Goal: Book appointment/travel/reservation

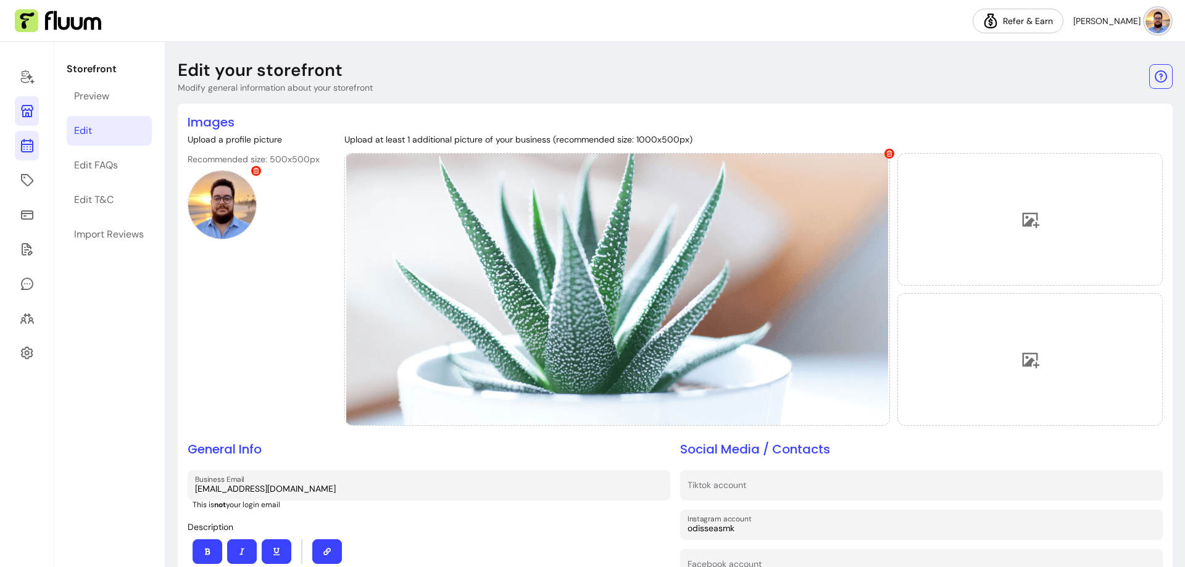
click at [24, 144] on icon at bounding box center [26, 97] width 209 height 176
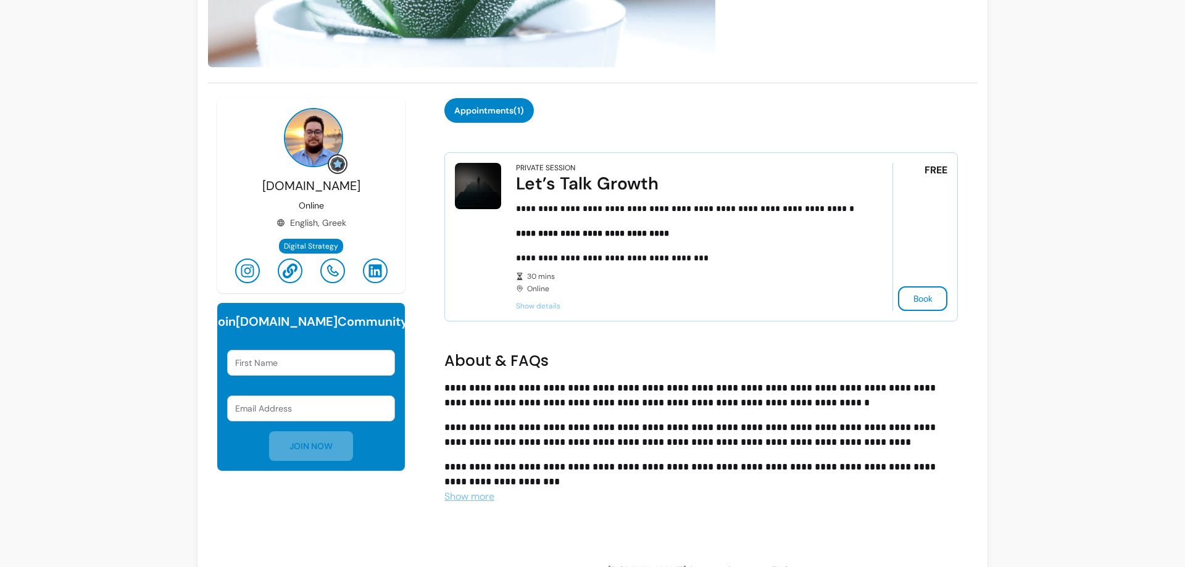
scroll to position [309, 0]
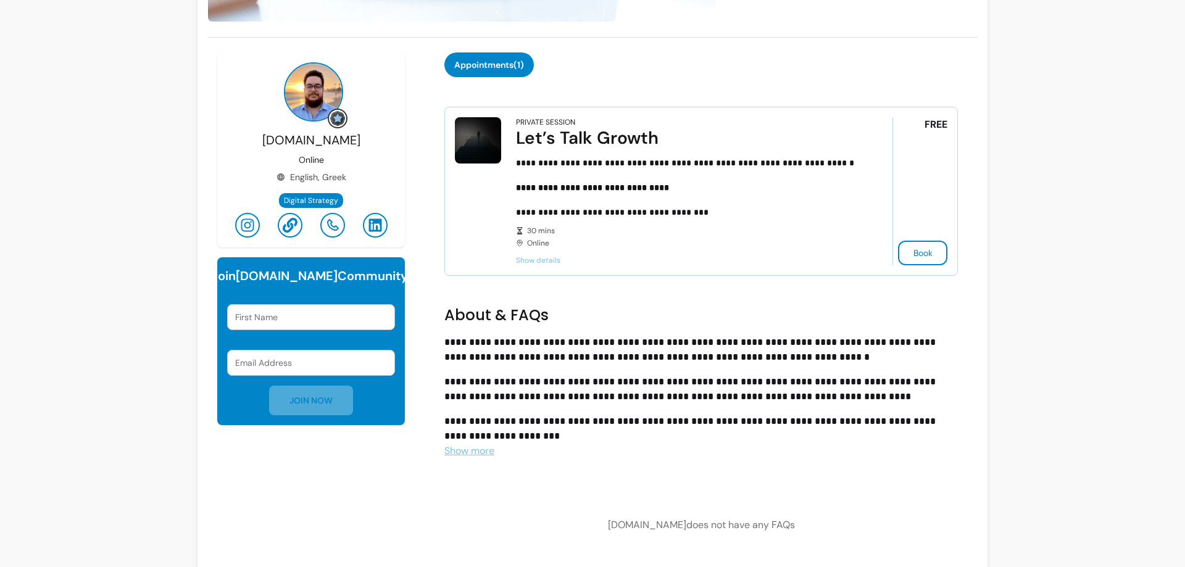
click at [531, 259] on span "Show details" at bounding box center [687, 261] width 342 height 10
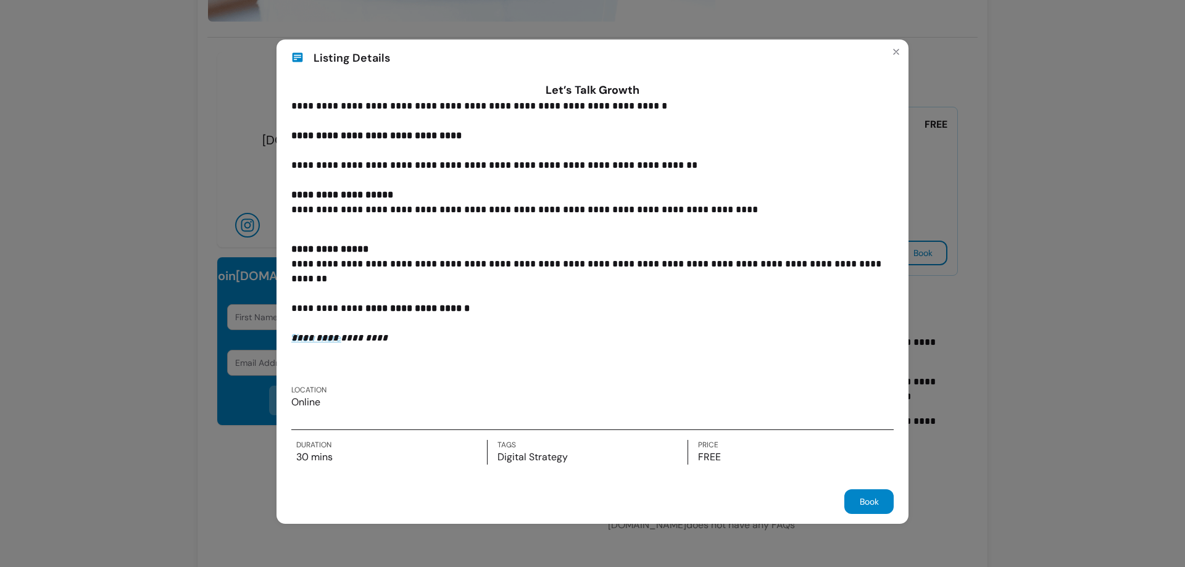
click at [1003, 317] on div "**********" at bounding box center [592, 283] width 1185 height 567
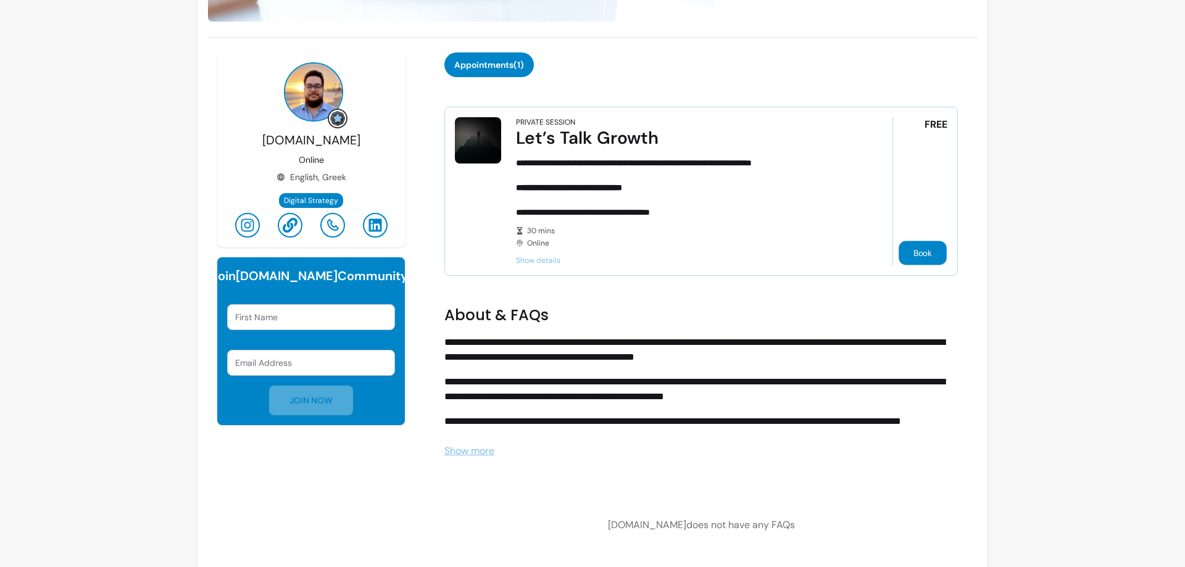
click at [899, 247] on button "Book" at bounding box center [923, 253] width 48 height 24
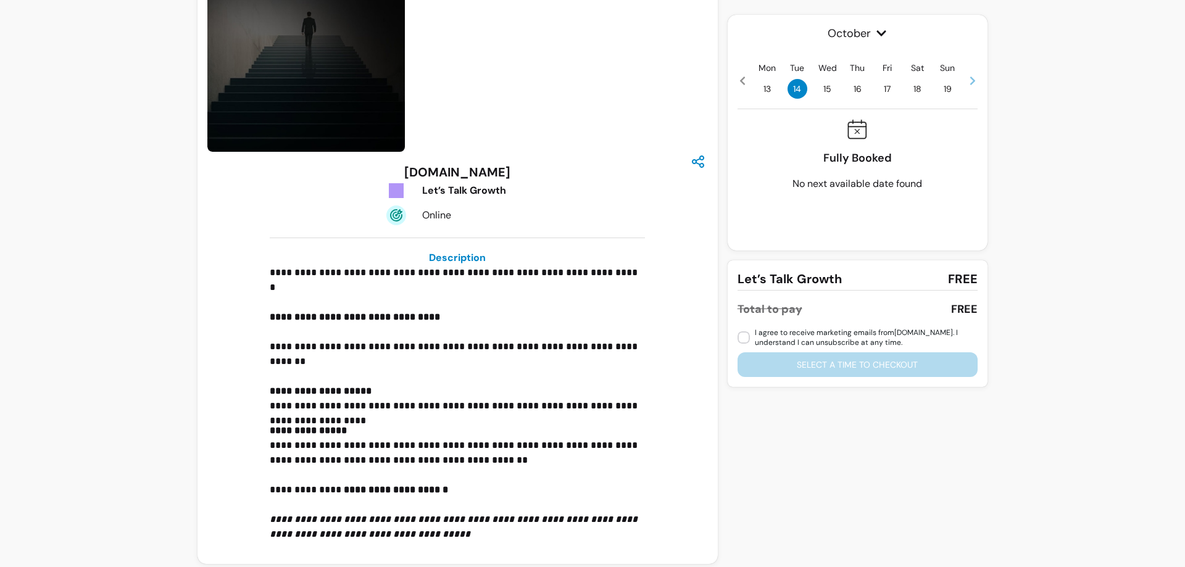
scroll to position [72, 0]
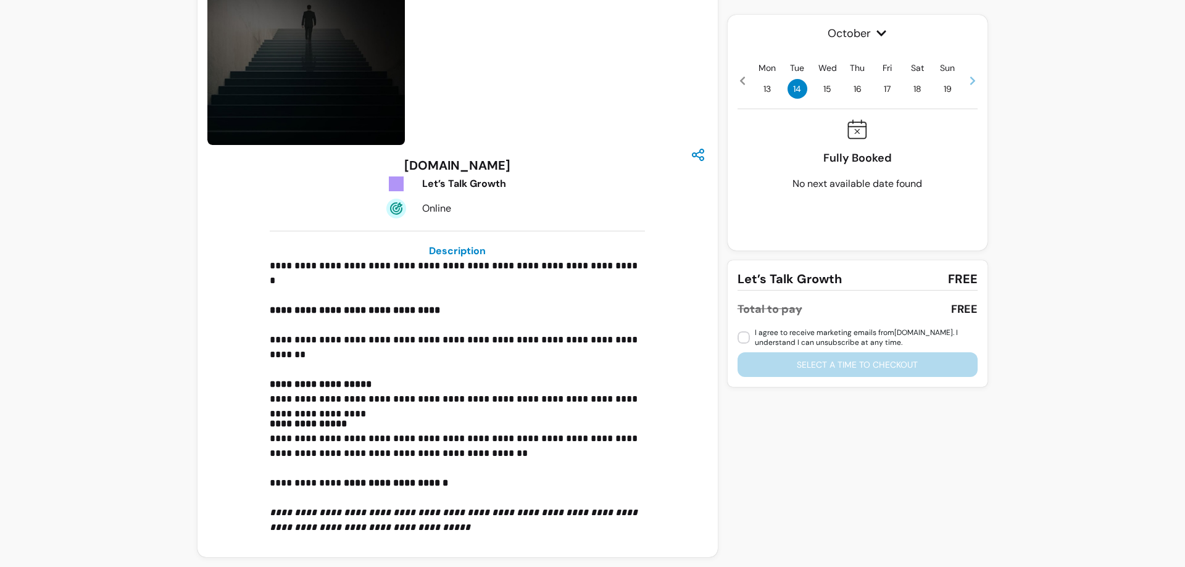
click at [820, 91] on span "15" at bounding box center [828, 89] width 20 height 20
click at [857, 90] on span "16" at bounding box center [857, 89] width 20 height 20
click at [888, 89] on span "17" at bounding box center [888, 89] width 20 height 20
click at [765, 86] on span "13" at bounding box center [767, 89] width 20 height 20
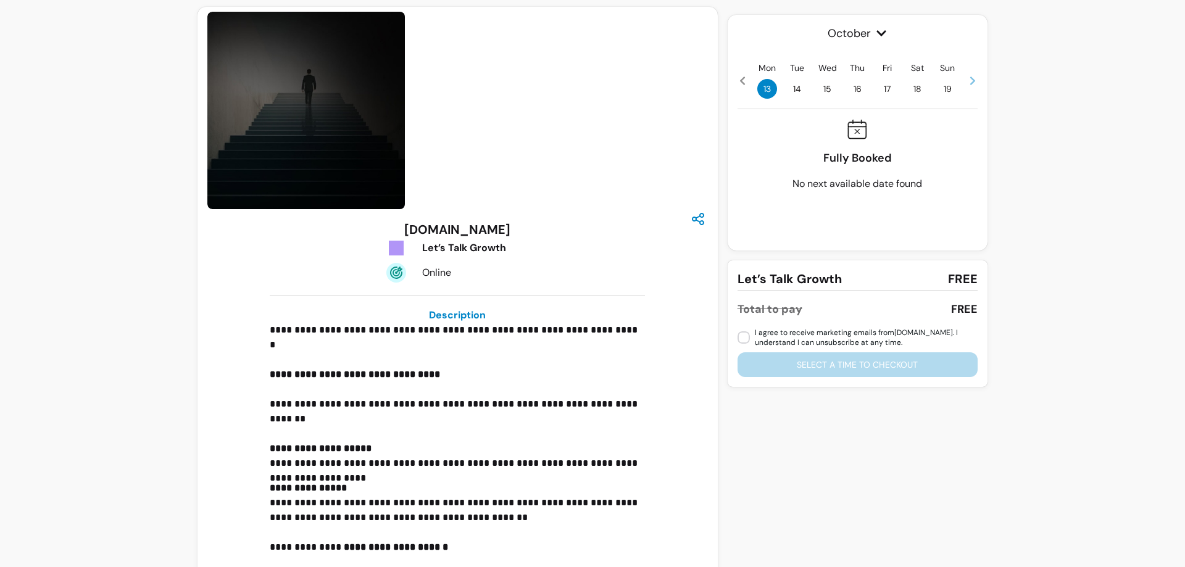
scroll to position [0, 0]
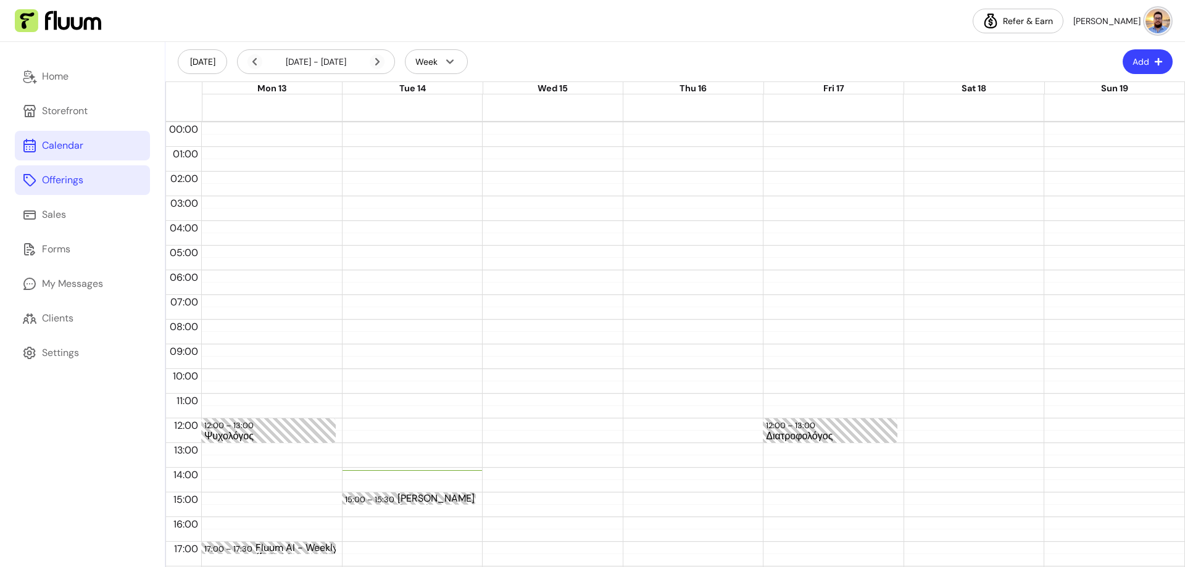
click at [127, 172] on link "Offerings" at bounding box center [82, 180] width 135 height 30
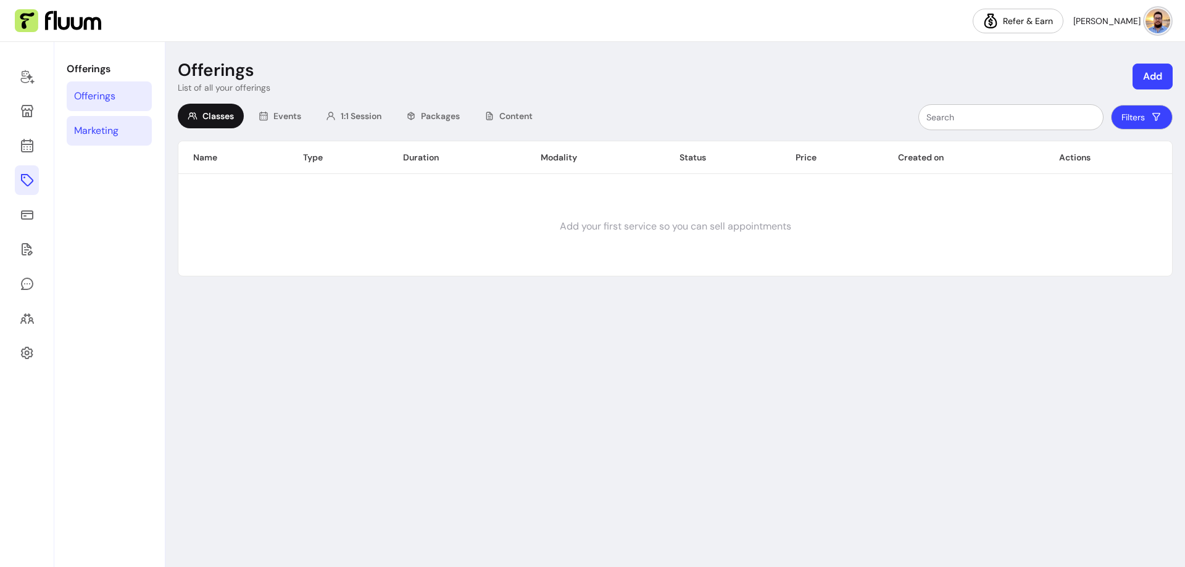
click at [135, 127] on link "Marketing" at bounding box center [109, 131] width 85 height 30
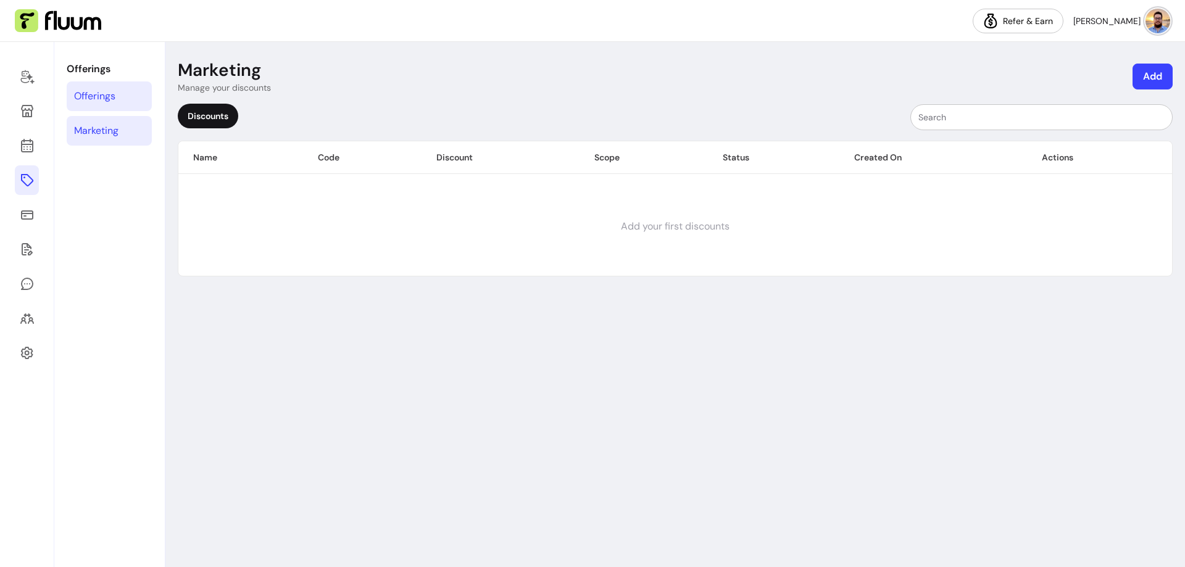
click at [135, 93] on link "Offerings" at bounding box center [109, 96] width 85 height 30
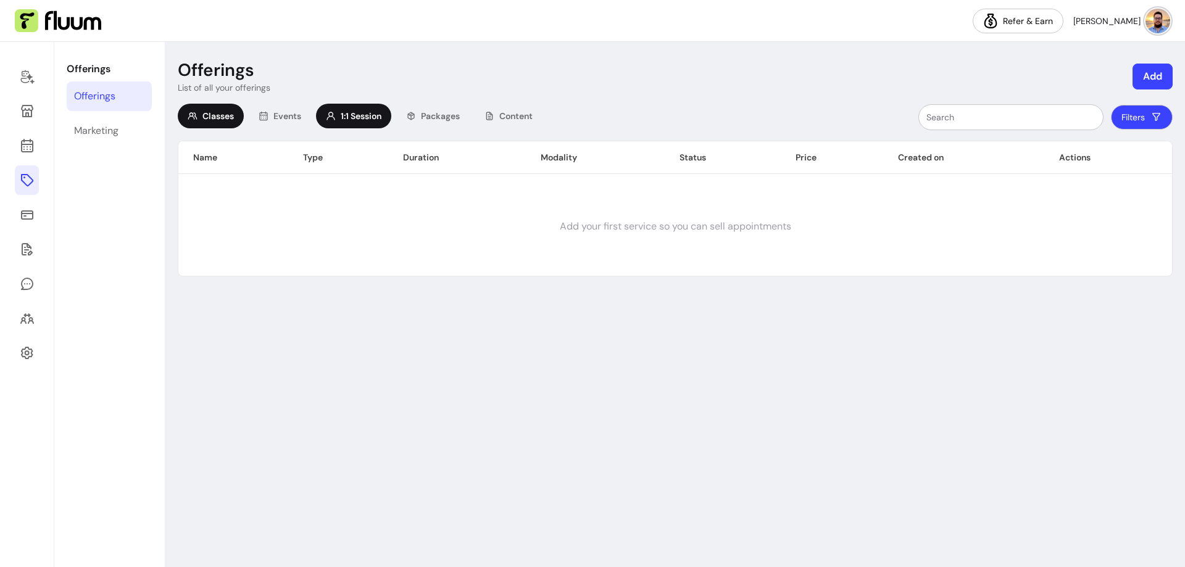
click at [370, 115] on span "1:1 Session" at bounding box center [361, 116] width 41 height 12
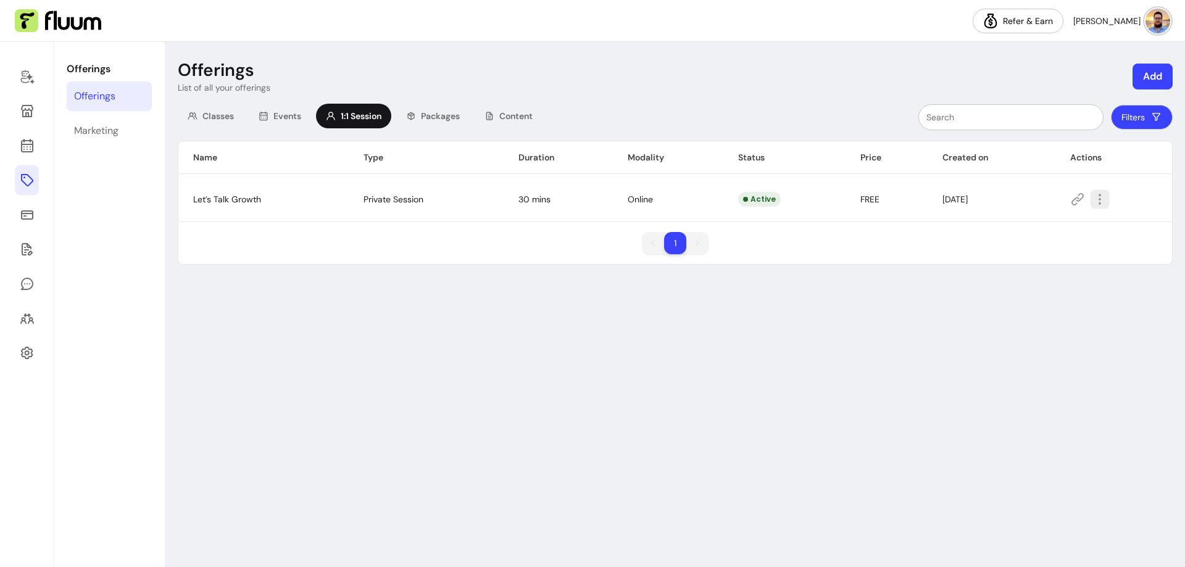
click at [1098, 199] on icon "button" at bounding box center [1100, 199] width 14 height 14
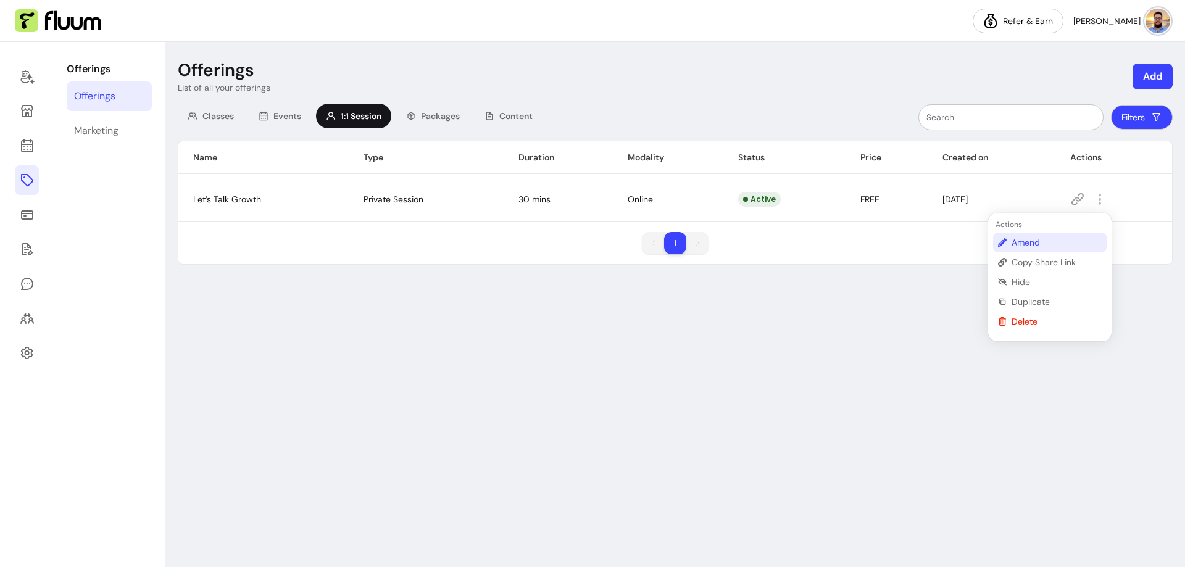
click at [1069, 233] on li "Amend" at bounding box center [1050, 243] width 114 height 20
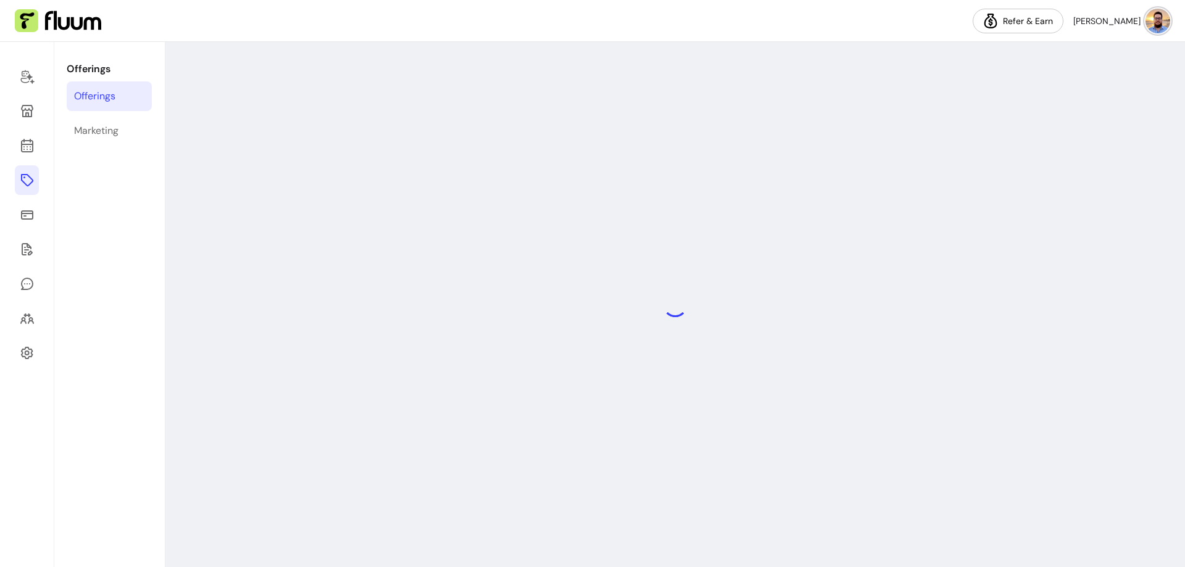
select select "**"
select select "***"
select select "****"
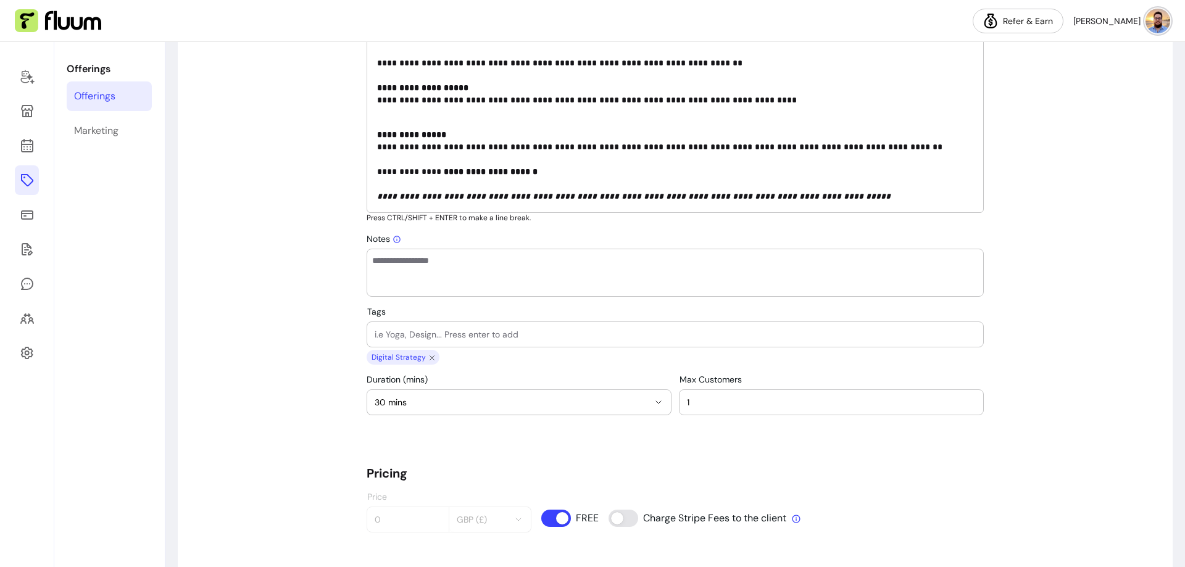
scroll to position [802, 0]
